Goal: Task Accomplishment & Management: Use online tool/utility

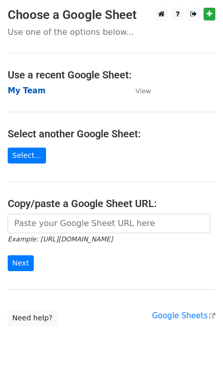
click at [22, 92] on strong "My Team" at bounding box center [27, 90] width 38 height 9
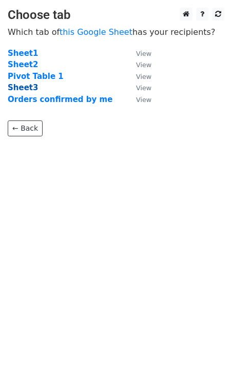
click at [20, 85] on strong "Sheet3" at bounding box center [23, 87] width 30 height 9
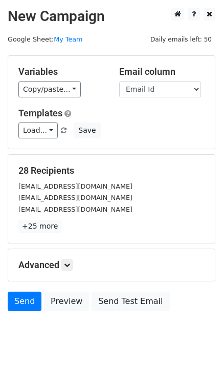
scroll to position [31, 0]
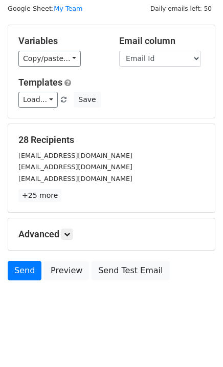
click at [83, 294] on body "New Campaign Daily emails left: 50 Google Sheet: My Team Variables Copy/paste..…" at bounding box center [111, 151] width 223 height 349
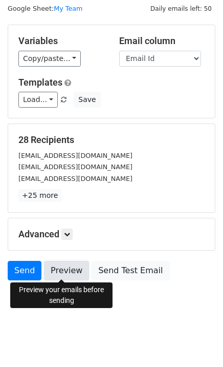
click at [67, 271] on link "Preview" at bounding box center [66, 270] width 45 height 19
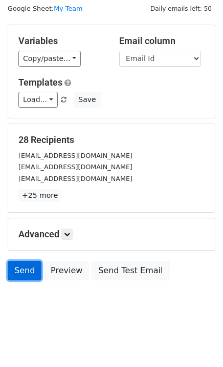
click at [17, 268] on link "Send" at bounding box center [25, 270] width 34 height 19
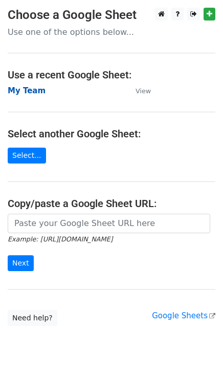
click at [29, 90] on strong "My Team" at bounding box center [27, 90] width 38 height 9
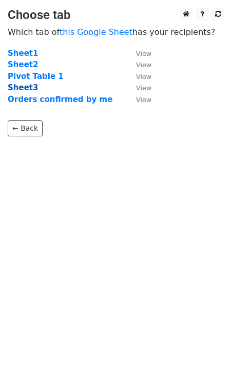
click at [17, 85] on strong "Sheet3" at bounding box center [23, 87] width 30 height 9
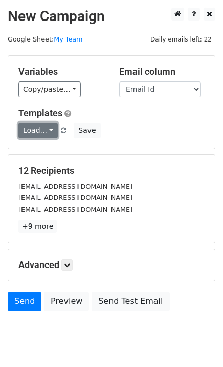
click at [37, 134] on link "Load..." at bounding box center [37, 130] width 39 height 16
click at [40, 156] on link "PEE" at bounding box center [59, 153] width 81 height 16
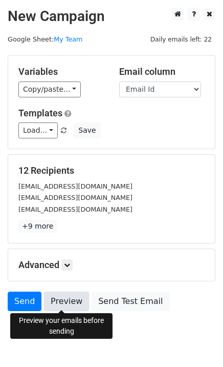
click at [61, 296] on link "Preview" at bounding box center [66, 301] width 45 height 19
